Goal: Information Seeking & Learning: Find specific fact

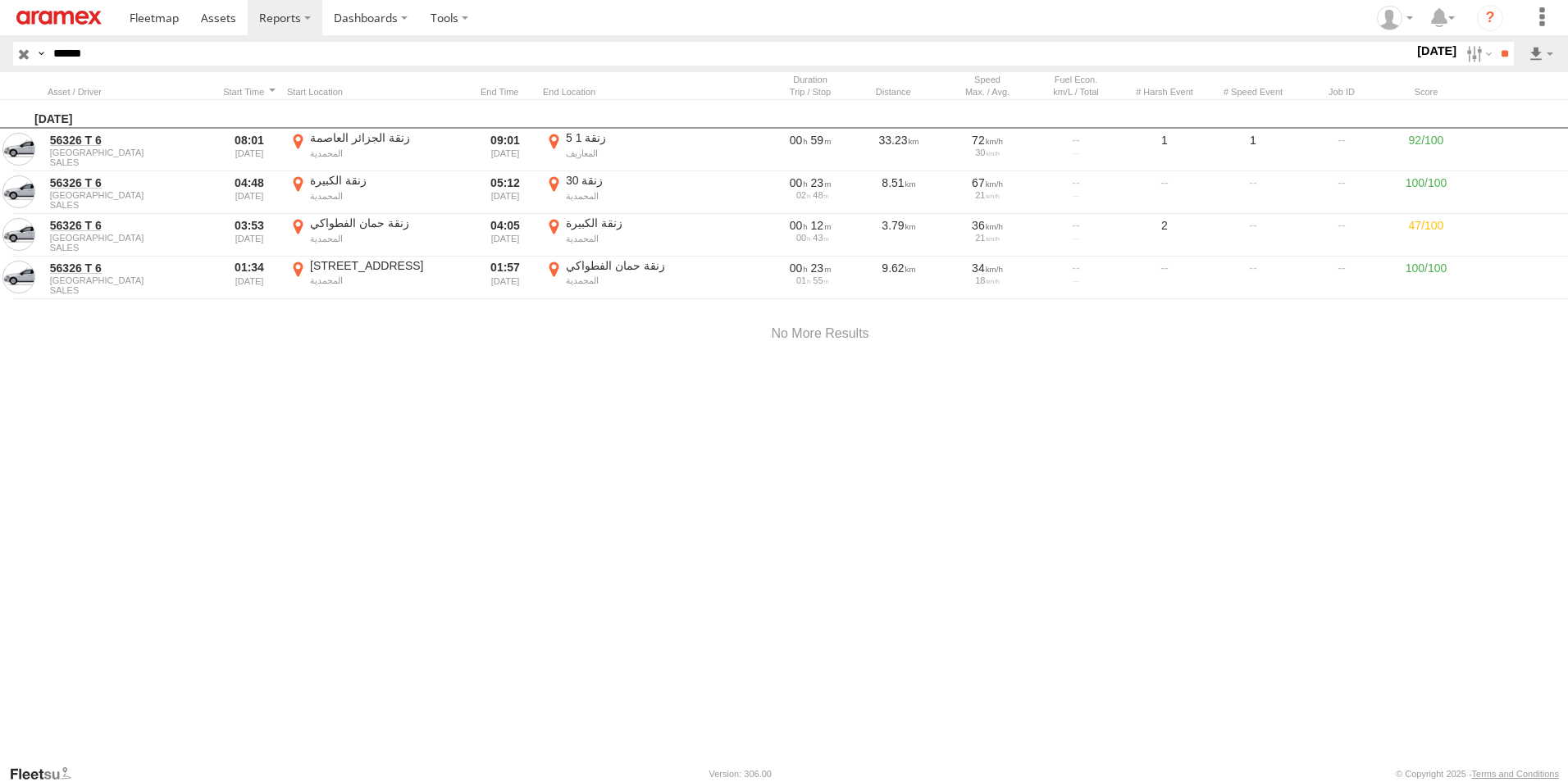
drag, startPoint x: 131, startPoint y: 57, endPoint x: -4, endPoint y: 47, distance: 135.4
click at [0, 47] on html at bounding box center [784, 391] width 1568 height 782
paste input "text"
type input "*****"
click at [1494, 41] on input "**" at bounding box center [1504, 53] width 18 height 24
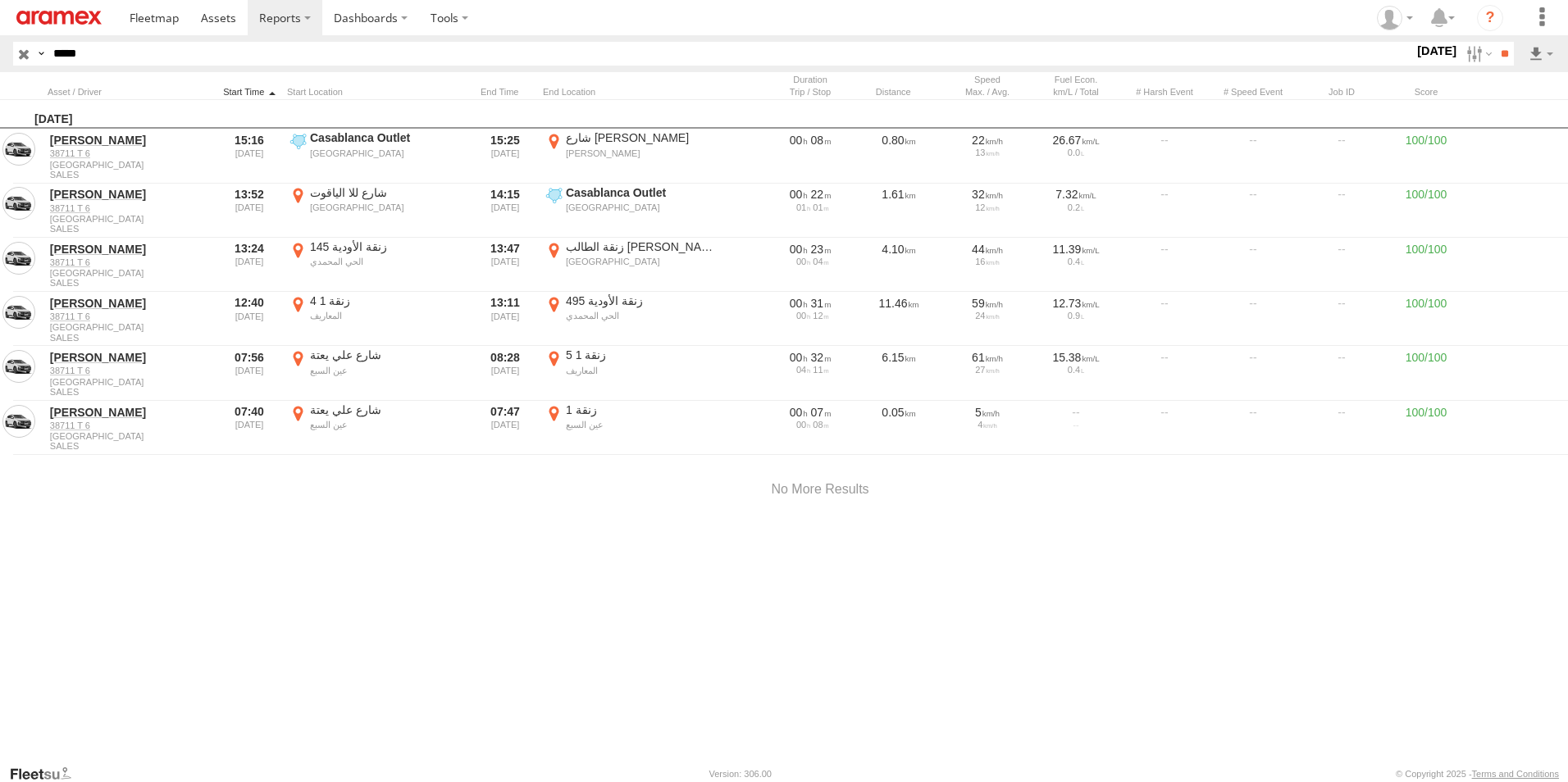
click at [250, 93] on div at bounding box center [250, 91] width 63 height 11
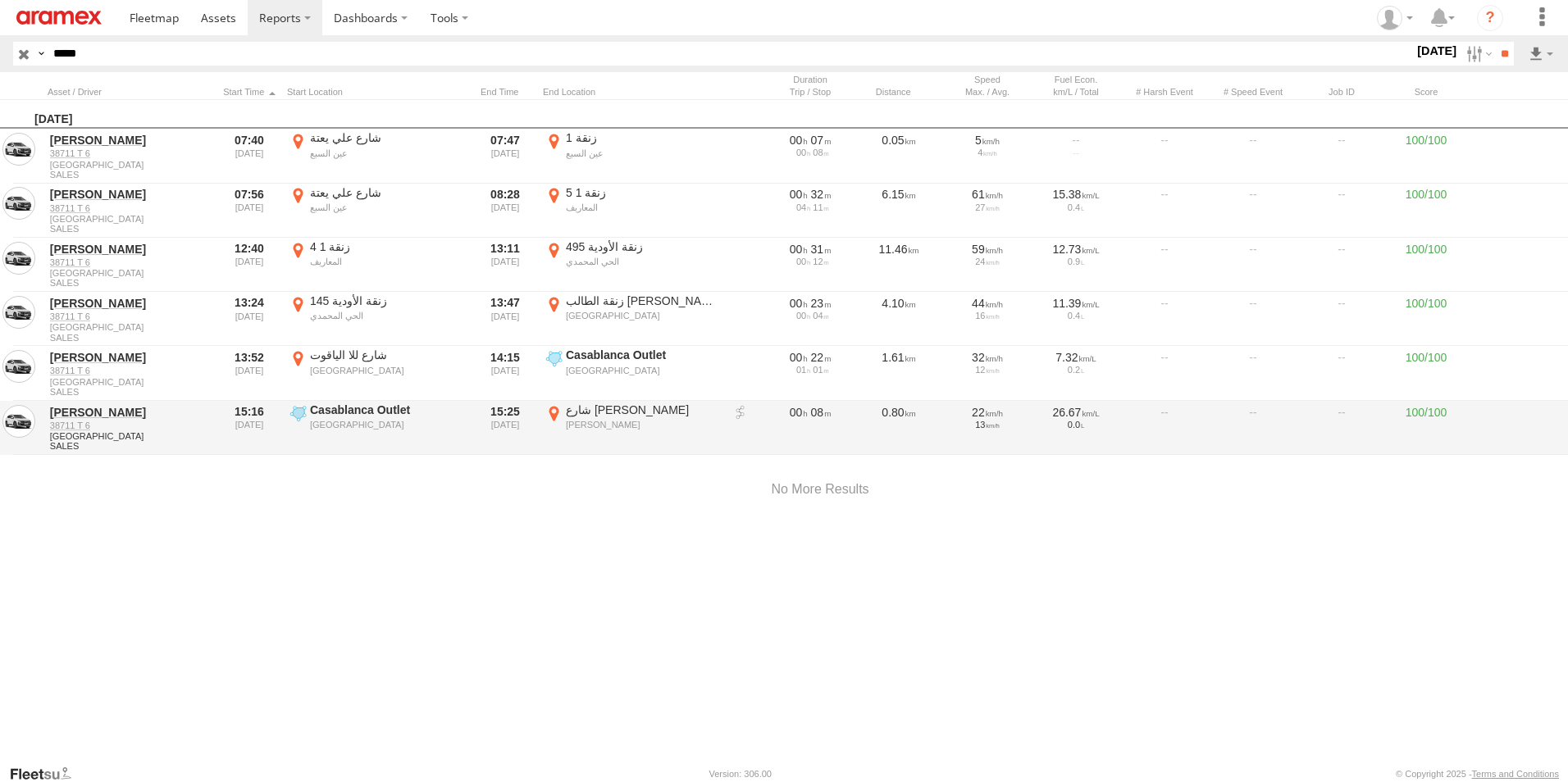
click at [554, 411] on label "شارع [PERSON_NAME] 33.58128 -7.60761" at bounding box center [633, 427] width 181 height 51
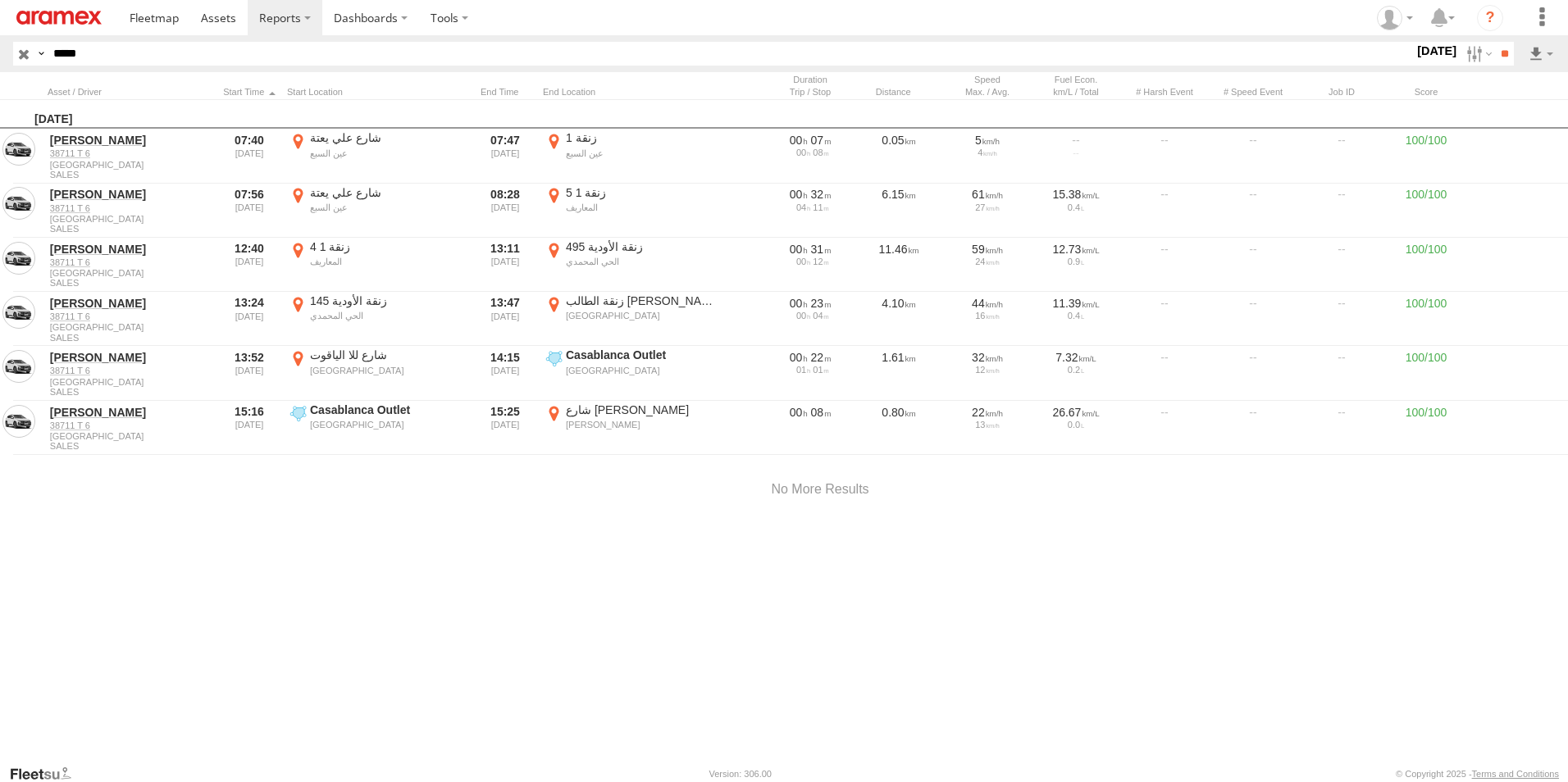
drag, startPoint x: 1454, startPoint y: 216, endPoint x: 1378, endPoint y: 275, distance: 96.2
click at [0, 0] on button "Satellite" at bounding box center [0, 0] width 0 height 0
drag, startPoint x: 980, startPoint y: 314, endPoint x: 942, endPoint y: 501, distance: 190.8
click at [0, 0] on div at bounding box center [0, 0] width 0 height 0
drag, startPoint x: 978, startPoint y: 571, endPoint x: 919, endPoint y: 568, distance: 59.1
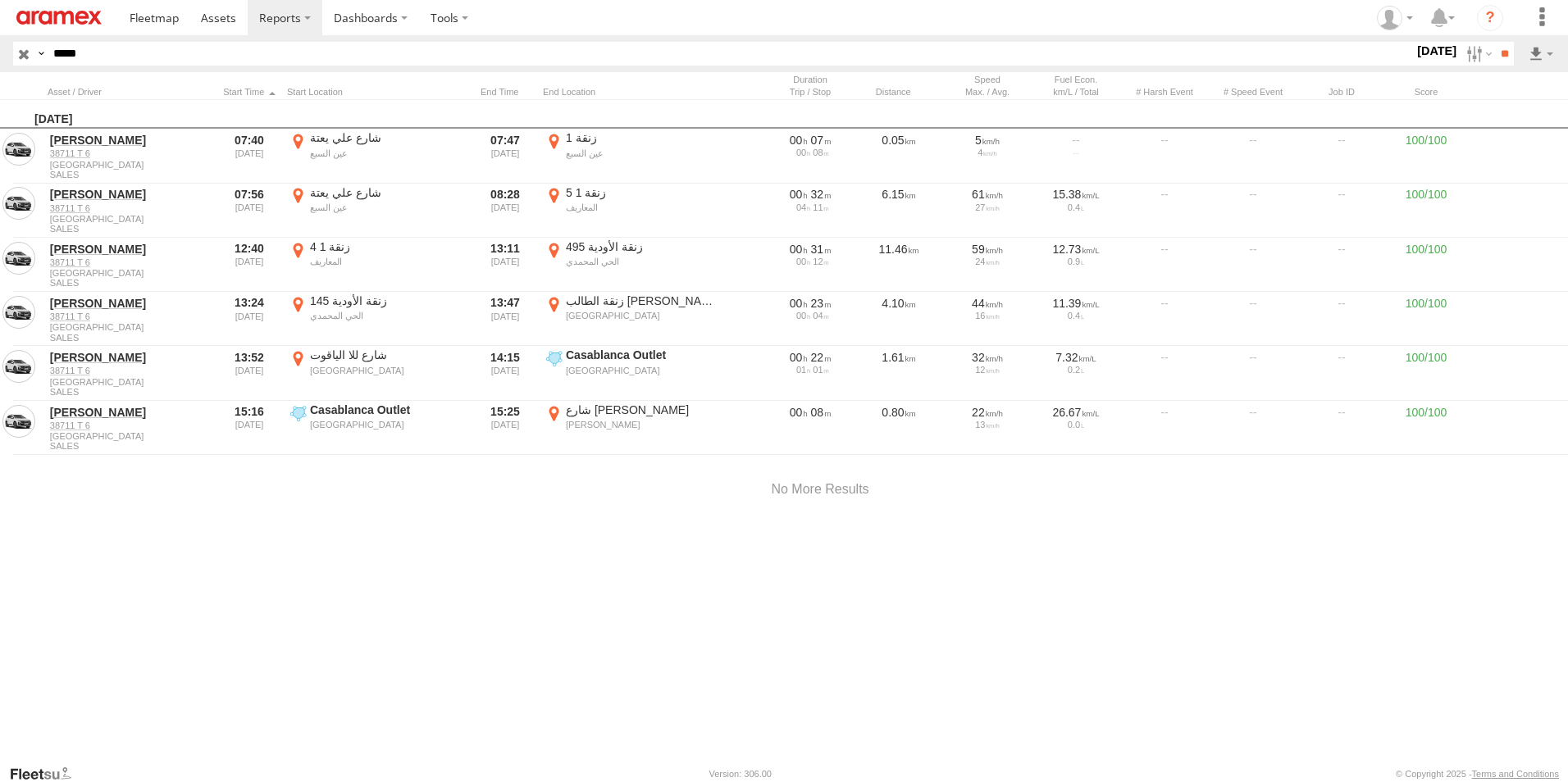
click at [0, 0] on div at bounding box center [0, 0] width 0 height 0
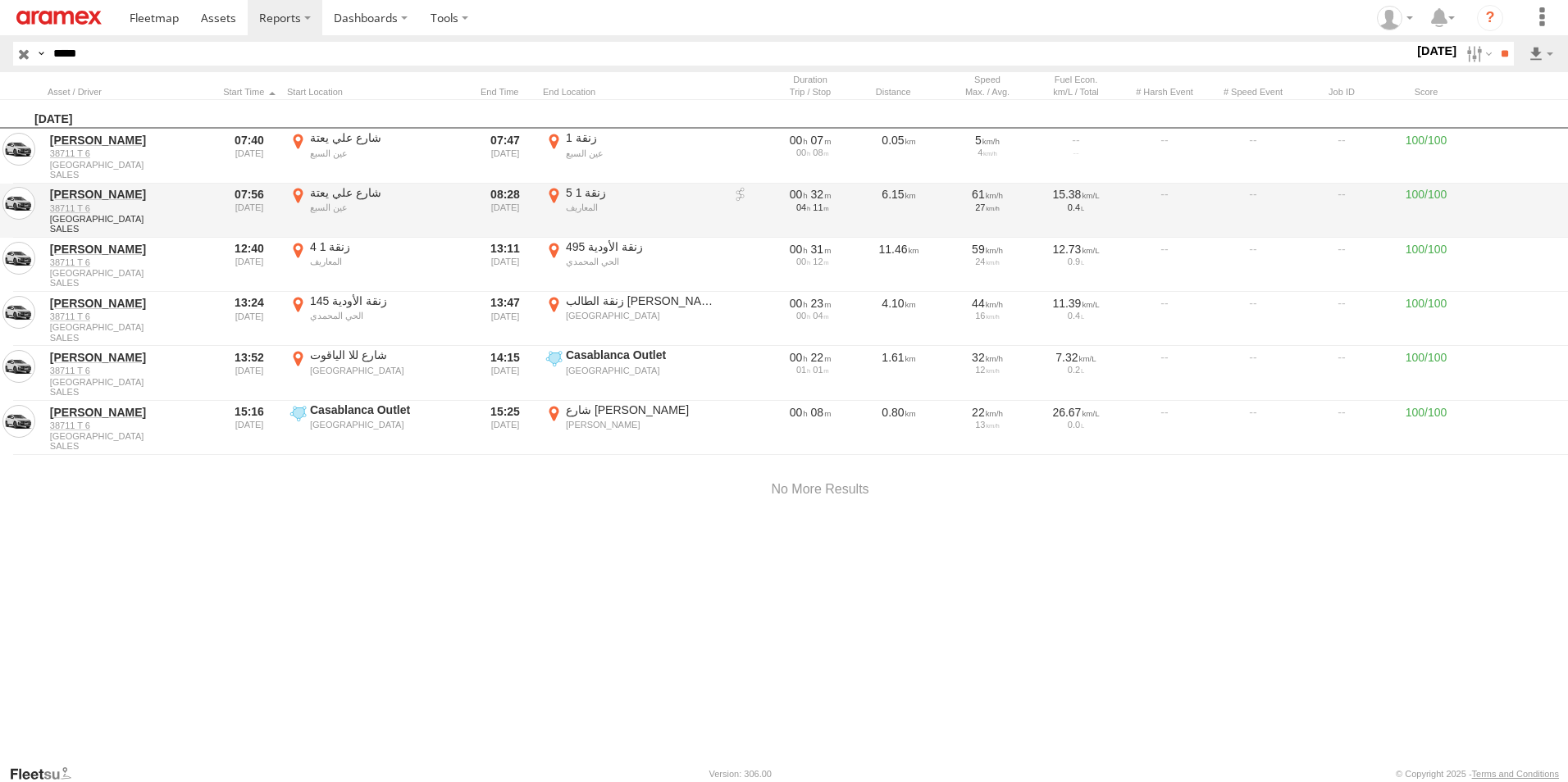
drag, startPoint x: 1472, startPoint y: 169, endPoint x: 1447, endPoint y: 193, distance: 34.7
click at [0, 0] on label "×" at bounding box center [0, 0] width 0 height 0
